Goal: Task Accomplishment & Management: Manage account settings

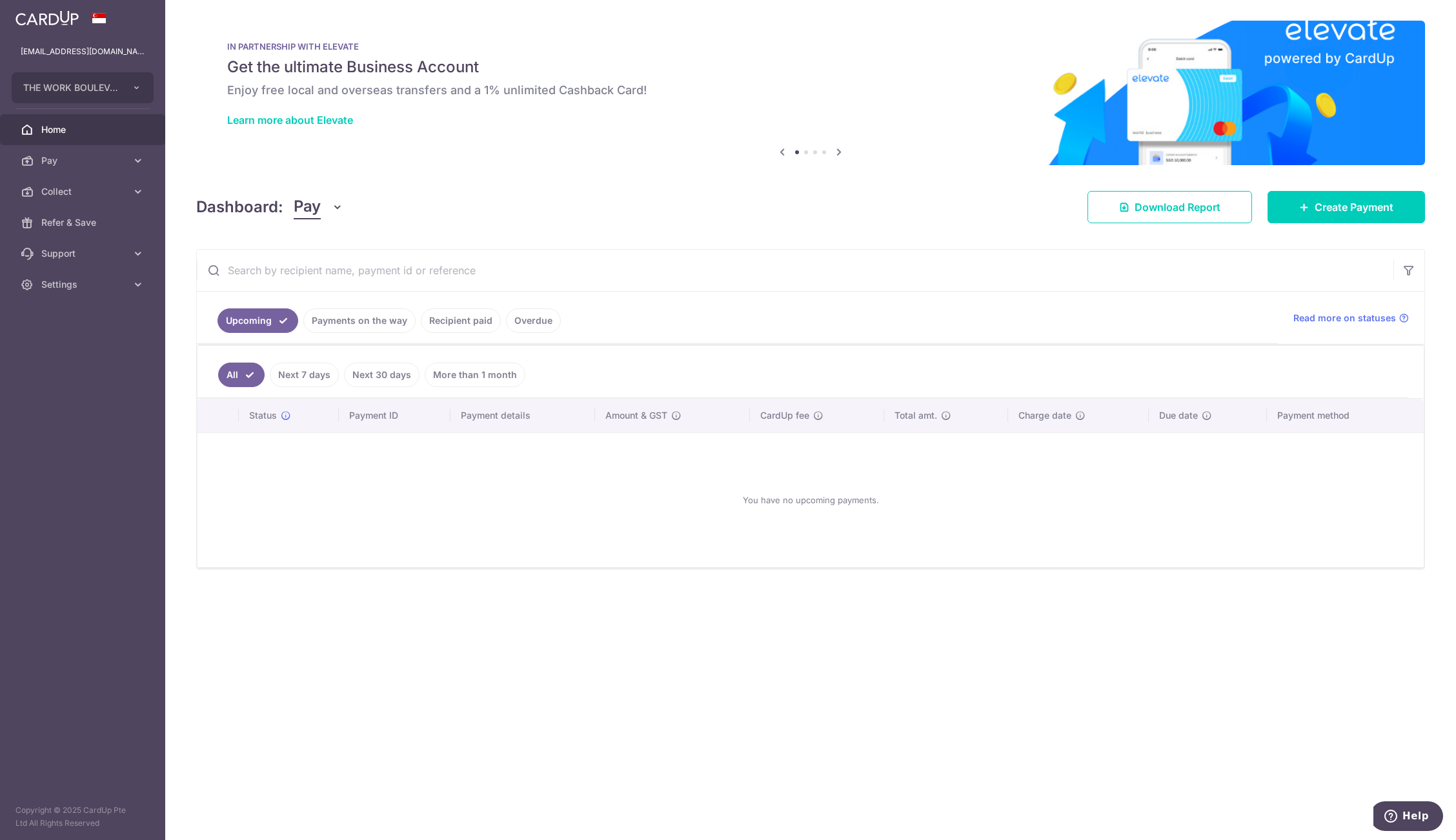
click at [73, 277] on link "Settings" at bounding box center [82, 284] width 166 height 31
click at [93, 323] on link "Account" at bounding box center [82, 315] width 166 height 31
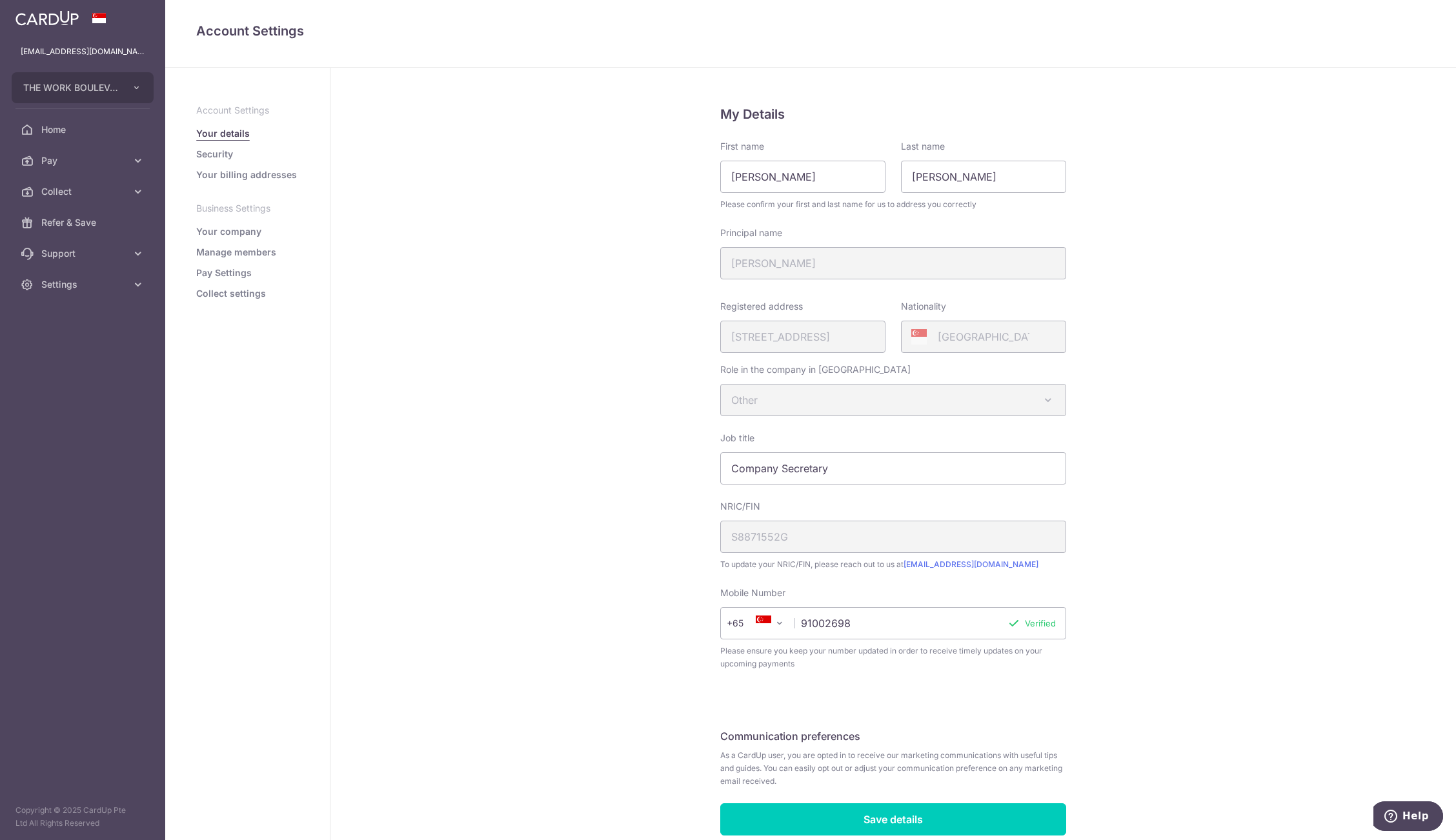
click at [240, 275] on link "Pay Settings" at bounding box center [223, 272] width 56 height 13
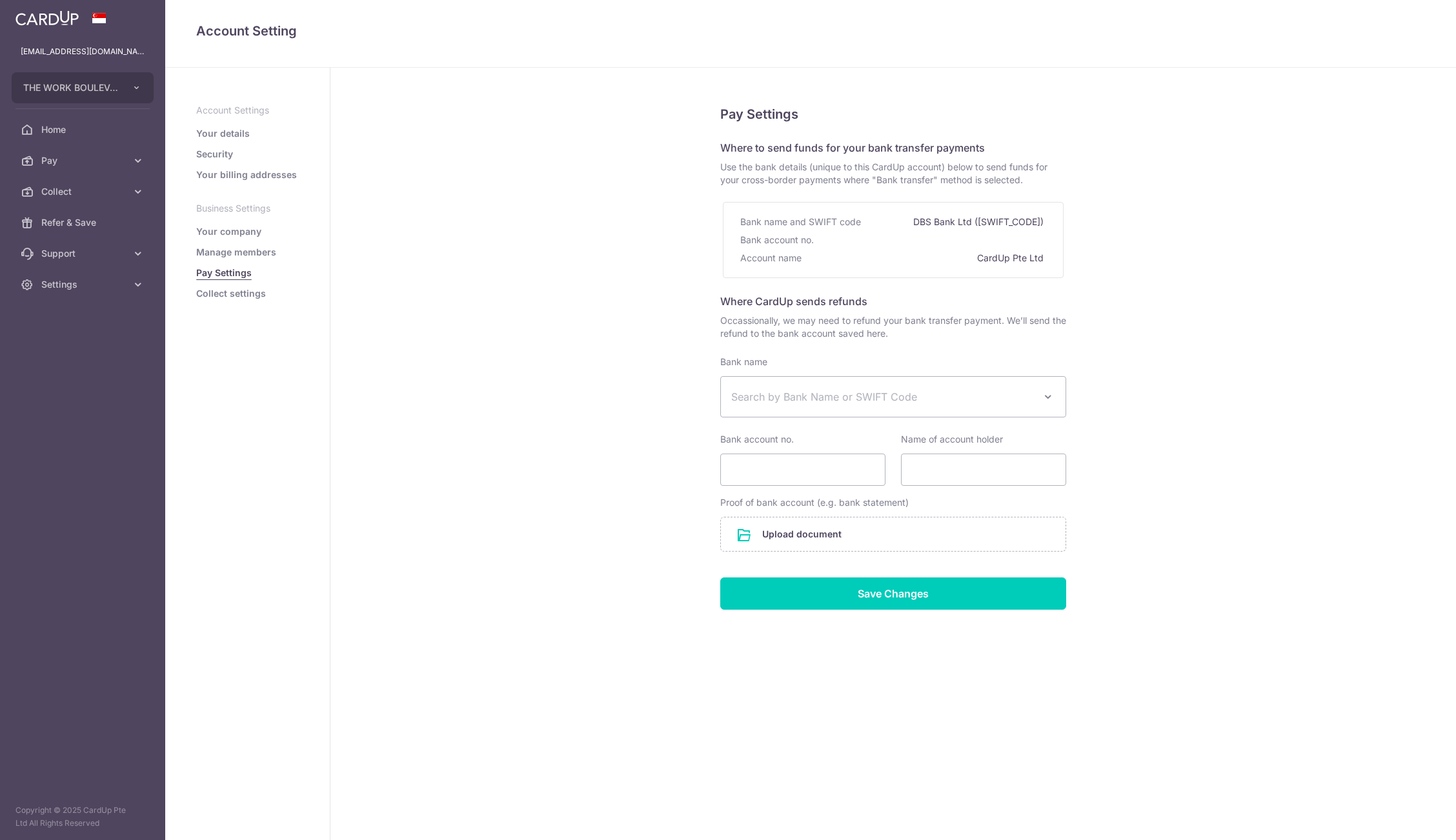
select select
click at [234, 293] on link "Collect settings" at bounding box center [230, 293] width 69 height 13
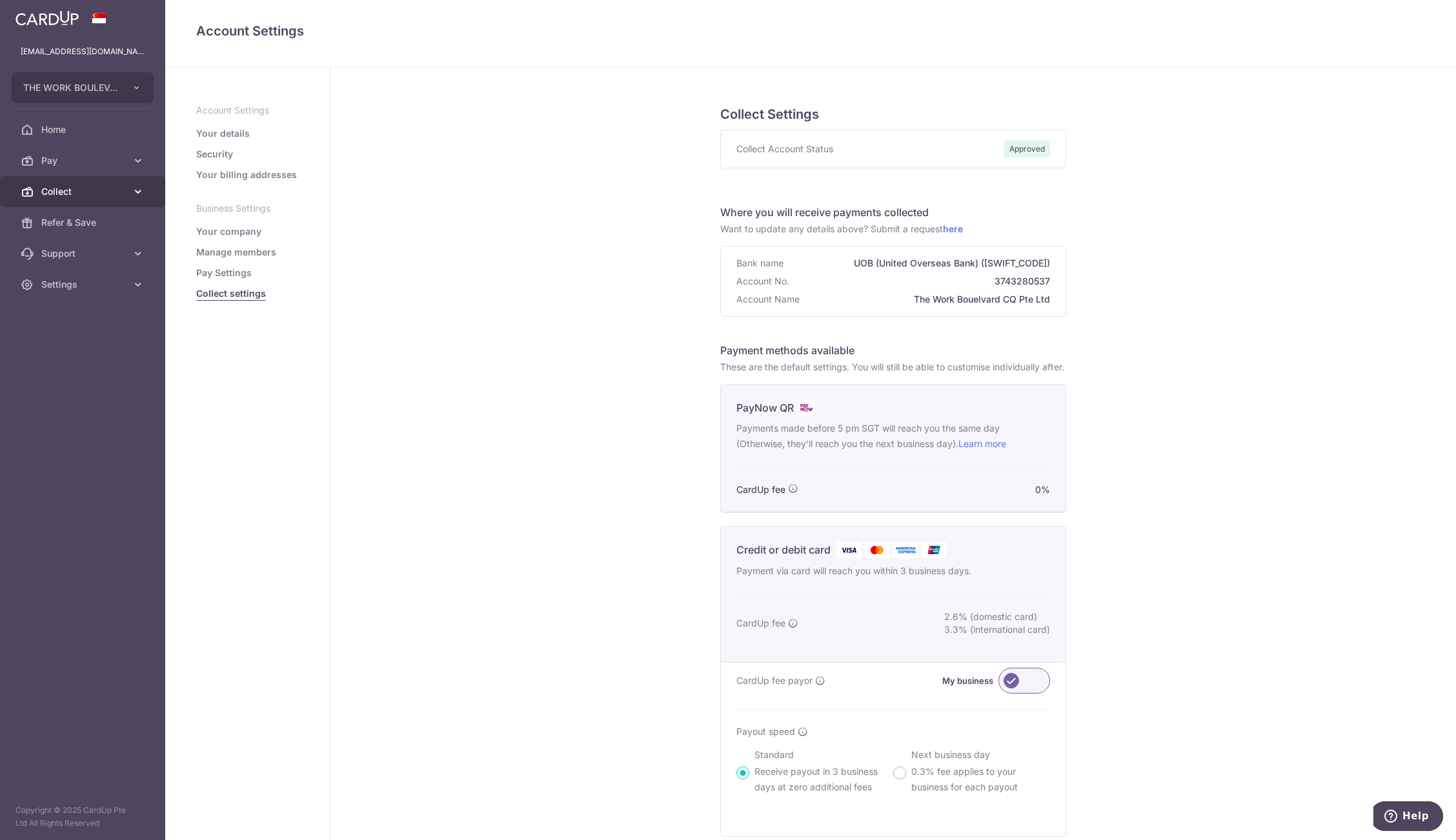
click at [71, 193] on span "Collect" at bounding box center [84, 191] width 85 height 13
click at [73, 216] on span "Dashboard" at bounding box center [84, 222] width 85 height 13
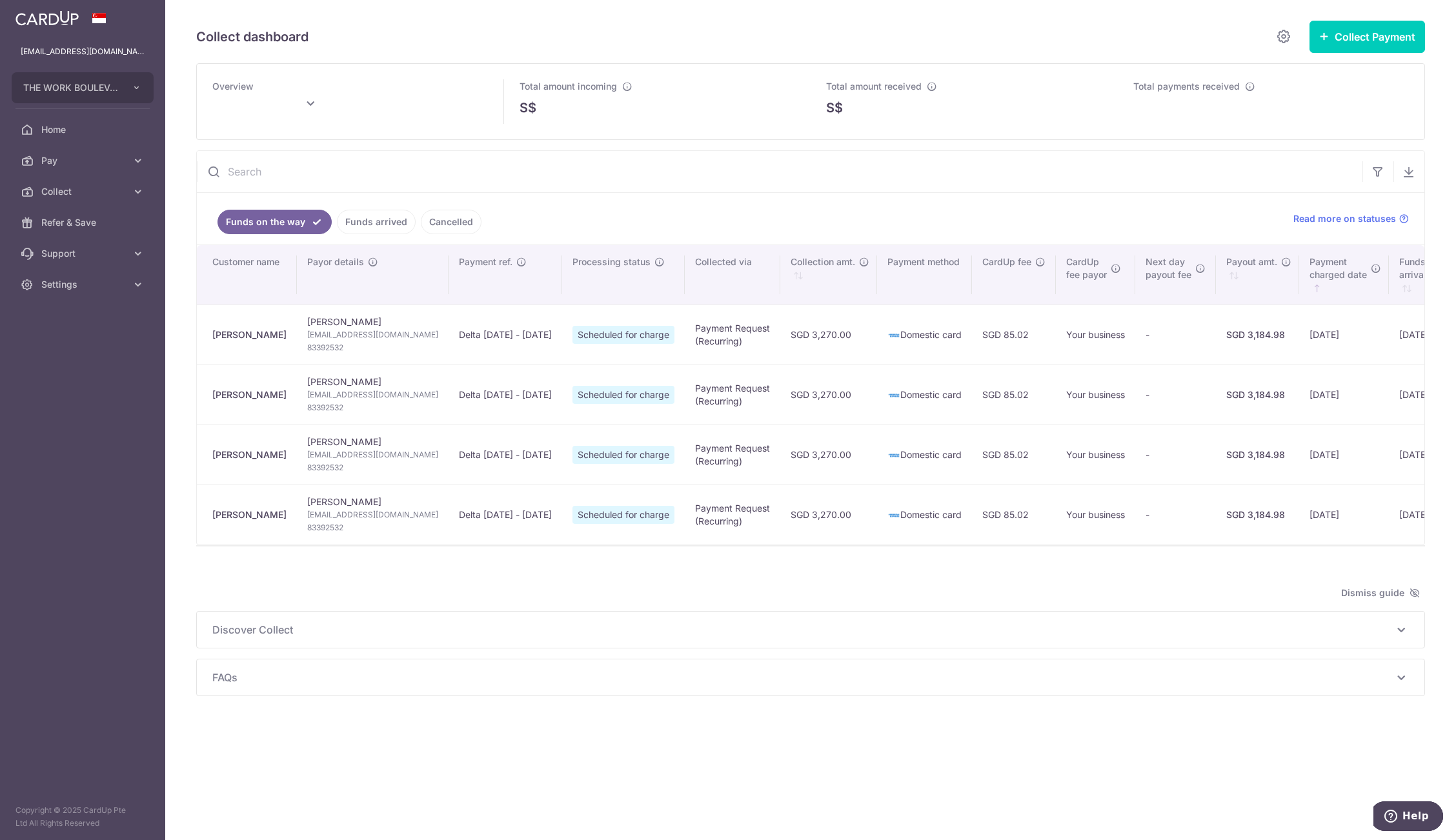
click at [429, 229] on link "Cancelled" at bounding box center [452, 222] width 61 height 24
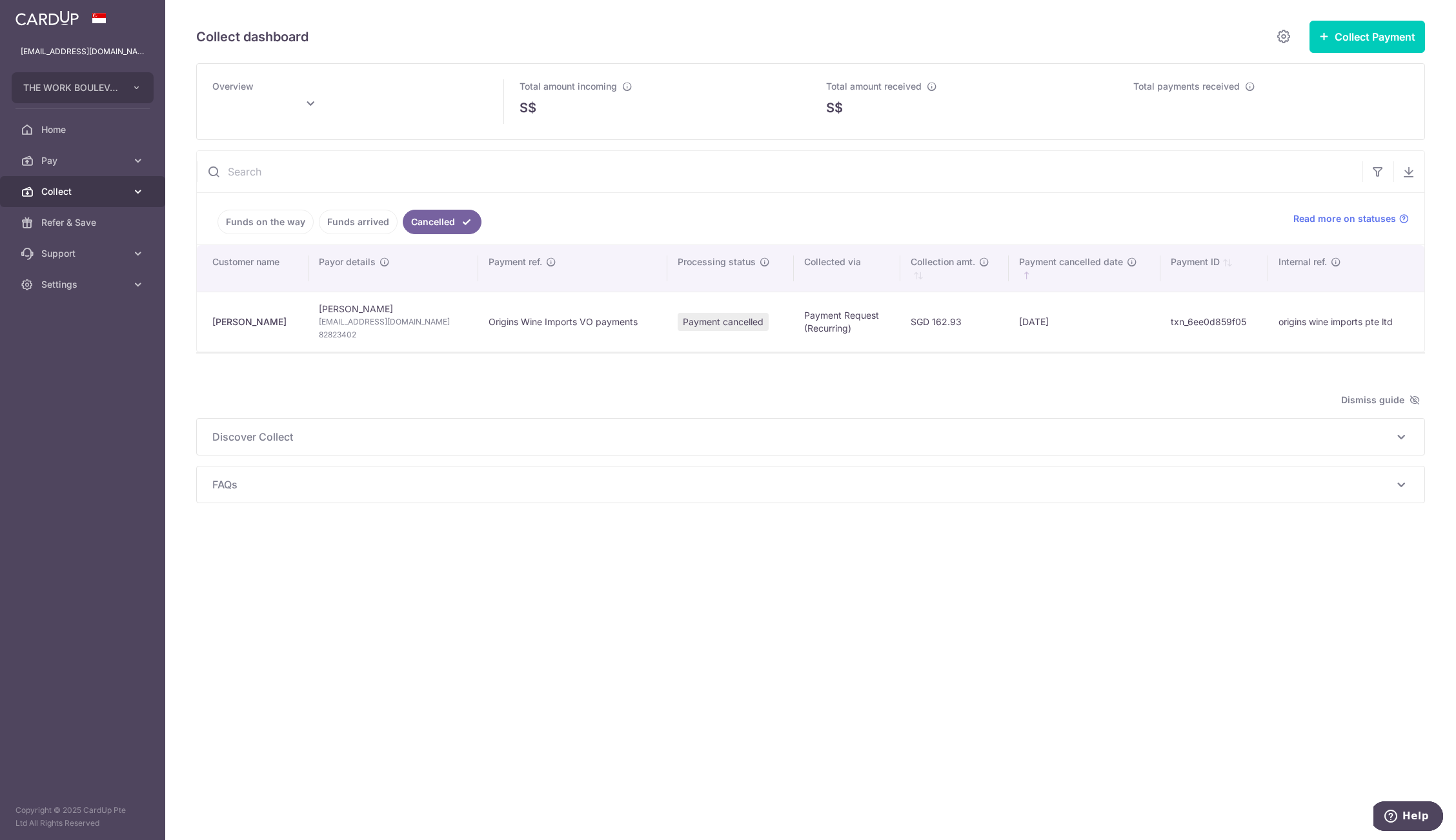
click at [69, 182] on link "Collect" at bounding box center [82, 191] width 166 height 31
click at [85, 278] on span "Payment Requests" at bounding box center [84, 284] width 85 height 13
